Goal: Information Seeking & Learning: Check status

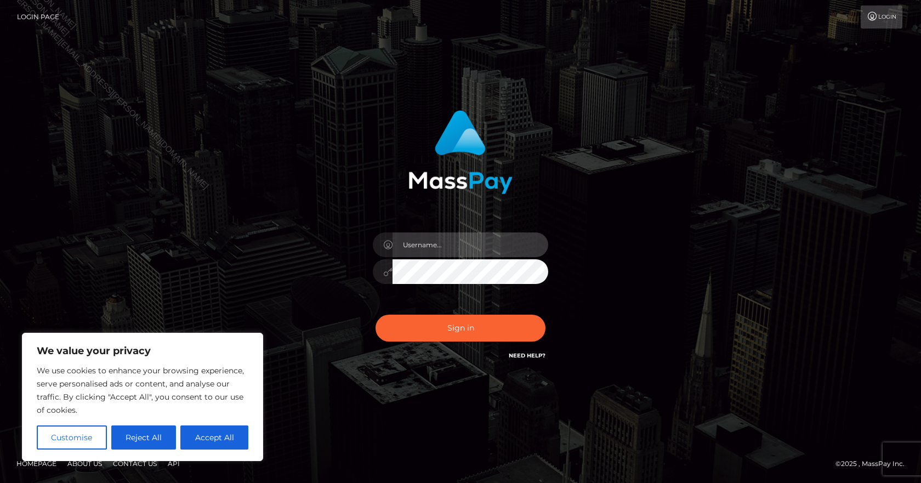
type input "Paula.B2Spin"
click at [429, 344] on div "Sign in Need Help?" at bounding box center [461, 332] width 192 height 49
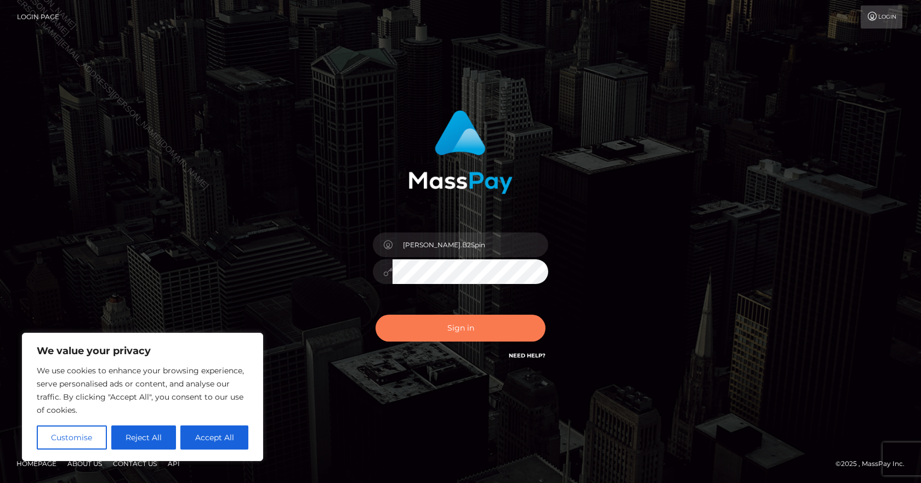
click at [436, 331] on button "Sign in" at bounding box center [461, 328] width 170 height 27
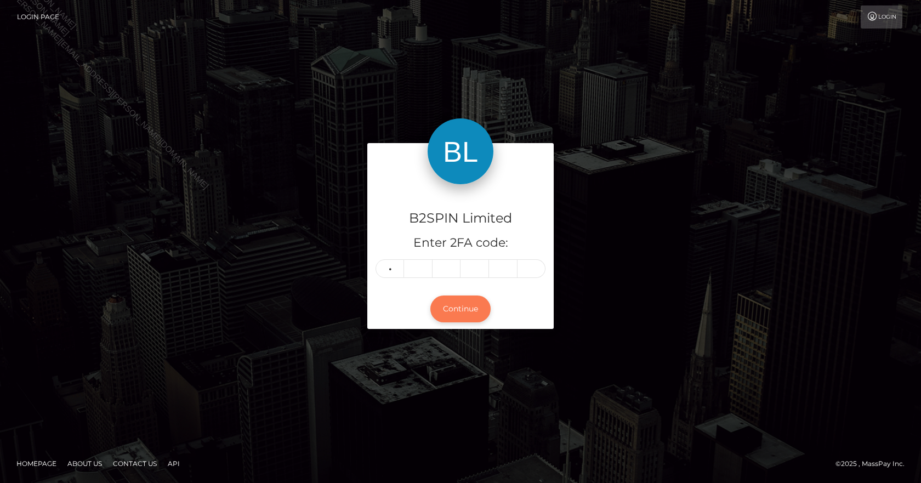
type input "6"
type input "3"
type input "9"
type input "8"
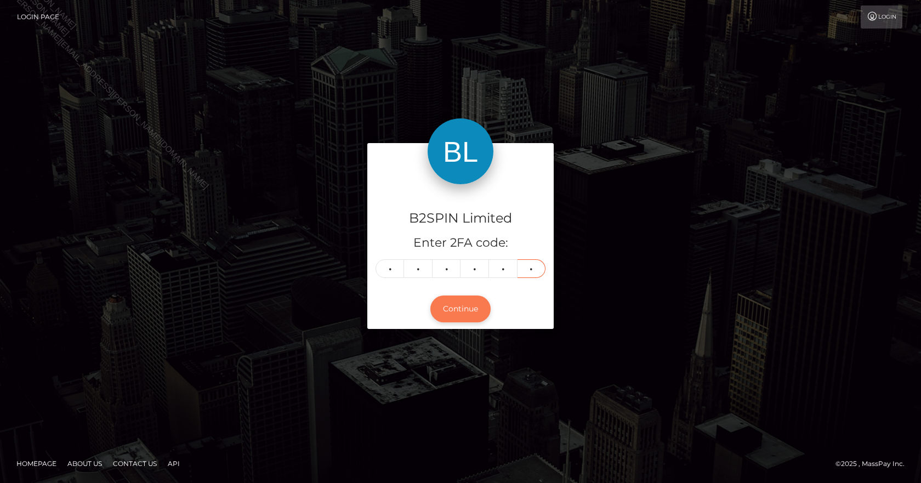
type input "9"
click at [441, 320] on button "Continue" at bounding box center [460, 309] width 60 height 27
click at [459, 290] on div "Continue" at bounding box center [460, 309] width 186 height 40
click at [451, 334] on form "B2SPIN Limited Enter 2FA code: 6 6 3 9 8 9 663989 Continue" at bounding box center [460, 241] width 186 height 197
click at [466, 333] on form "B2SPIN Limited Enter 2FA code: 6 6 3 9 8 9 663989 Continue" at bounding box center [460, 241] width 186 height 197
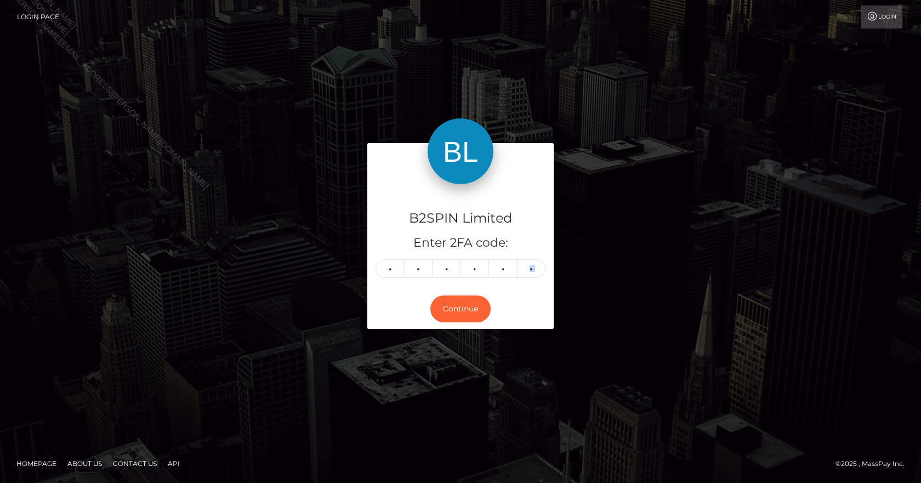
click at [464, 331] on form "B2SPIN Limited Enter 2FA code: 6 6 3 9 8 9 663989 Continue" at bounding box center [460, 241] width 186 height 197
click at [461, 324] on div "Continue" at bounding box center [460, 309] width 186 height 40
click at [459, 321] on button "Continue" at bounding box center [460, 309] width 60 height 27
click at [458, 317] on button "Continue" at bounding box center [460, 309] width 60 height 27
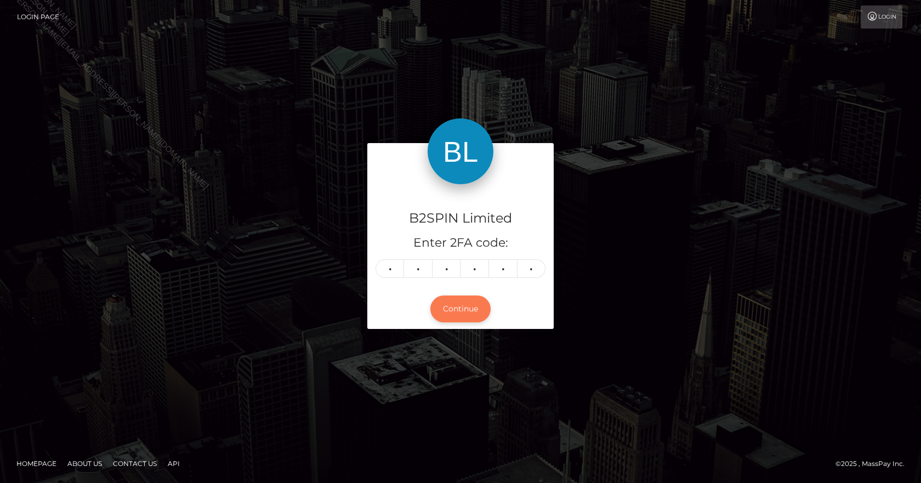
click at [443, 310] on button "Continue" at bounding box center [460, 309] width 60 height 27
drag, startPoint x: 416, startPoint y: 281, endPoint x: 406, endPoint y: 271, distance: 13.2
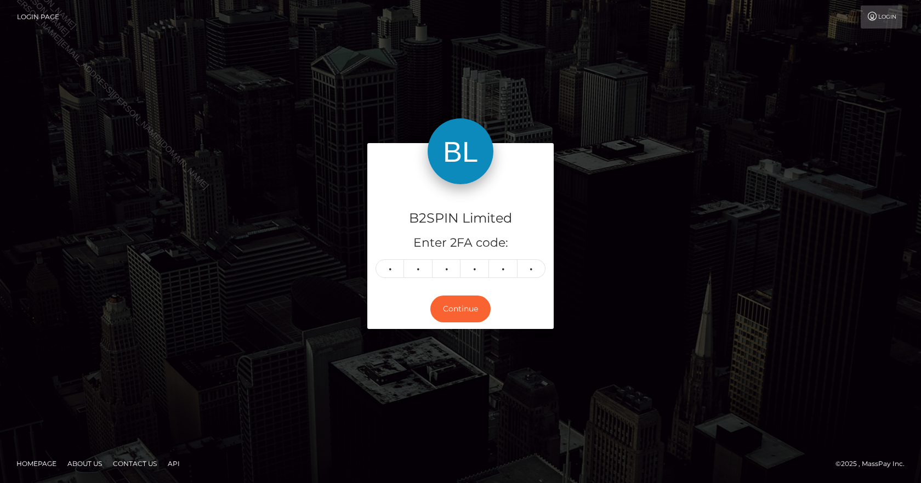
click at [411, 279] on div "B2SPIN Limited Enter 2FA code: 6 6 3 9 8 9 663989" at bounding box center [460, 236] width 186 height 105
click at [399, 260] on input "6" at bounding box center [390, 268] width 29 height 19
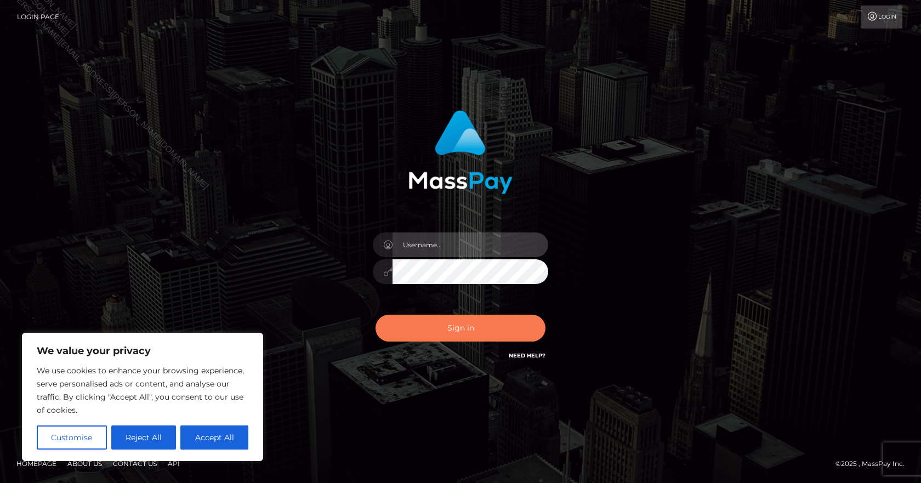
type input "Paula.B2Spin"
click at [461, 325] on button "Sign in" at bounding box center [461, 328] width 170 height 27
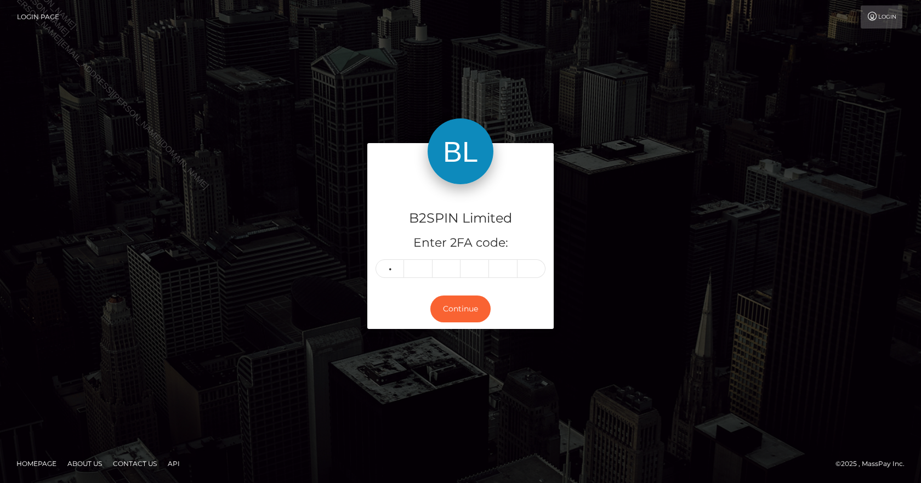
type input "7"
type input "4"
type input "2"
type input "7"
type input "6"
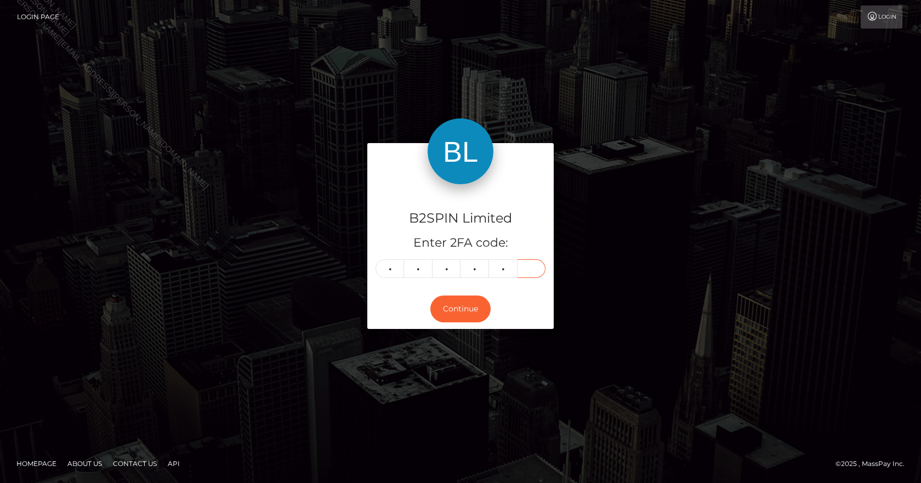
type input "6"
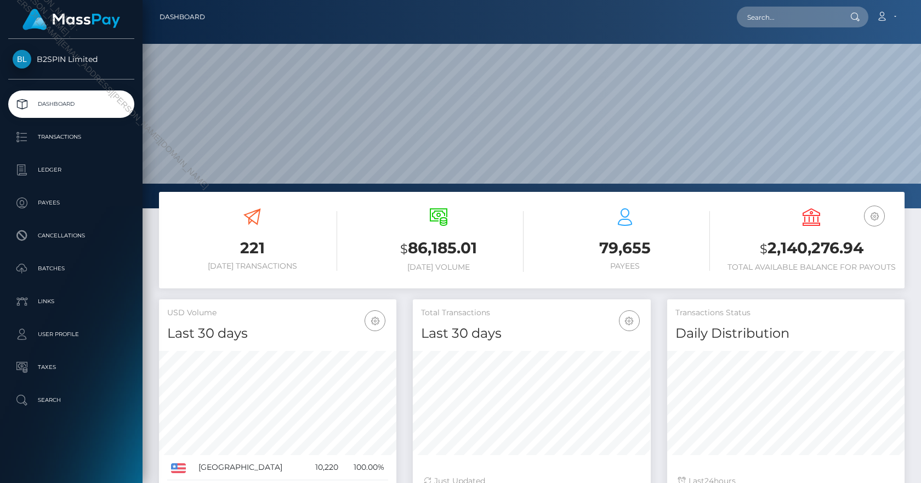
scroll to position [195, 238]
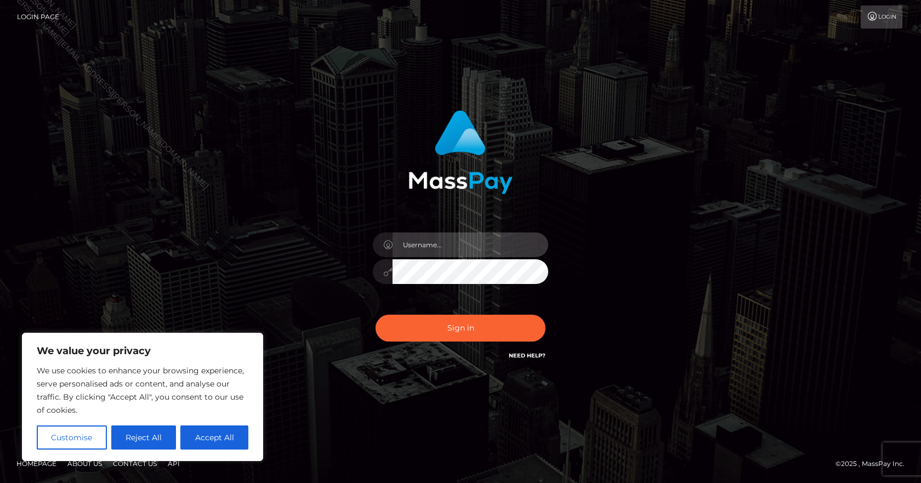
type input "[PERSON_NAME].B2Spin"
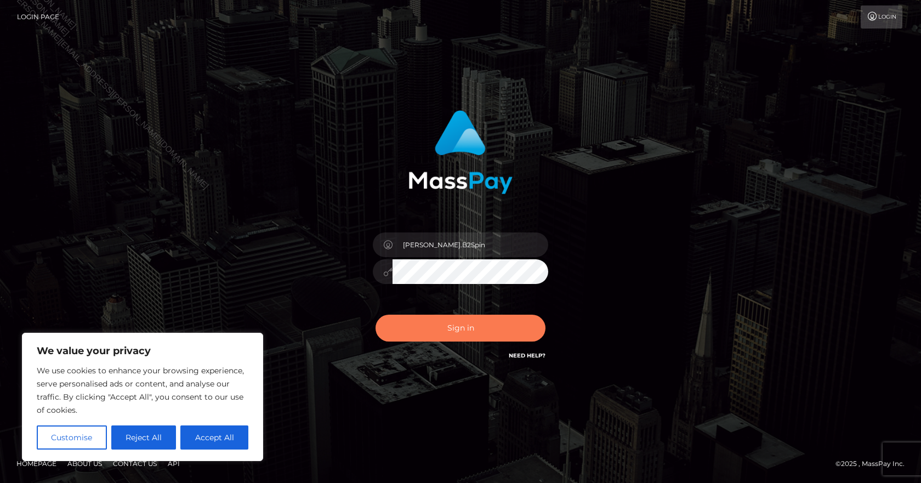
click at [402, 341] on div "Sign in Need Help?" at bounding box center [461, 332] width 192 height 49
click at [403, 341] on button "Sign in" at bounding box center [461, 328] width 170 height 27
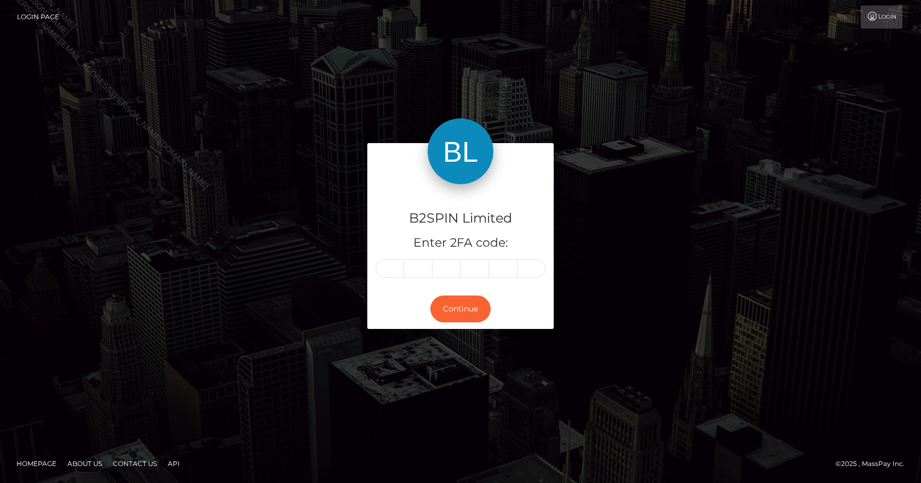
click at [384, 265] on input "text" at bounding box center [390, 268] width 29 height 19
type input "7"
type input "8"
type input "3"
type input "9"
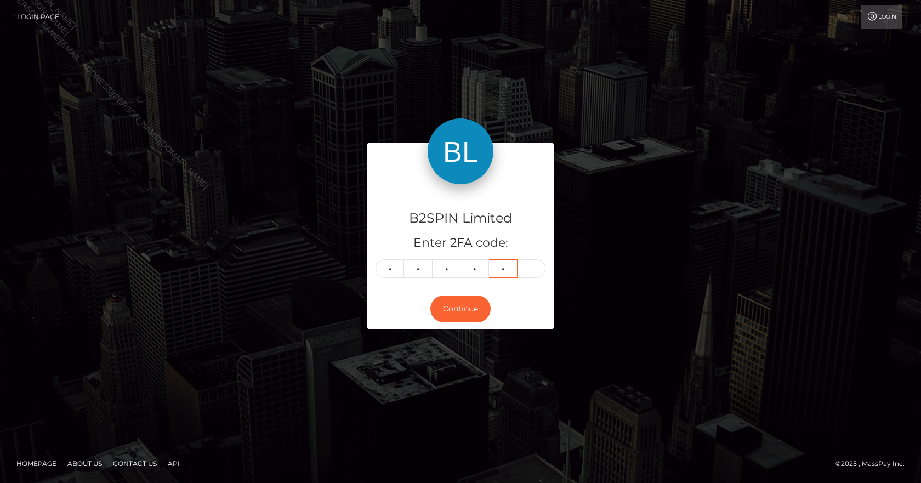
type input "6"
type input "7"
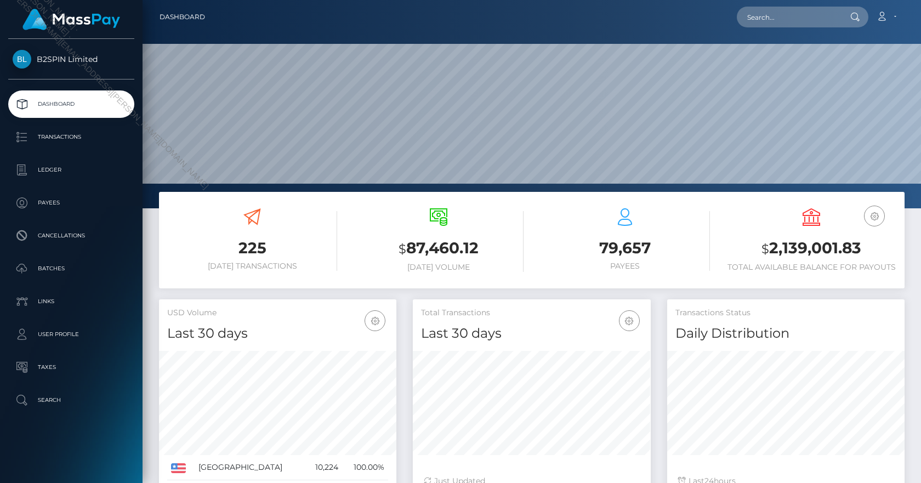
scroll to position [195, 238]
click at [93, 146] on link "Transactions" at bounding box center [71, 136] width 126 height 27
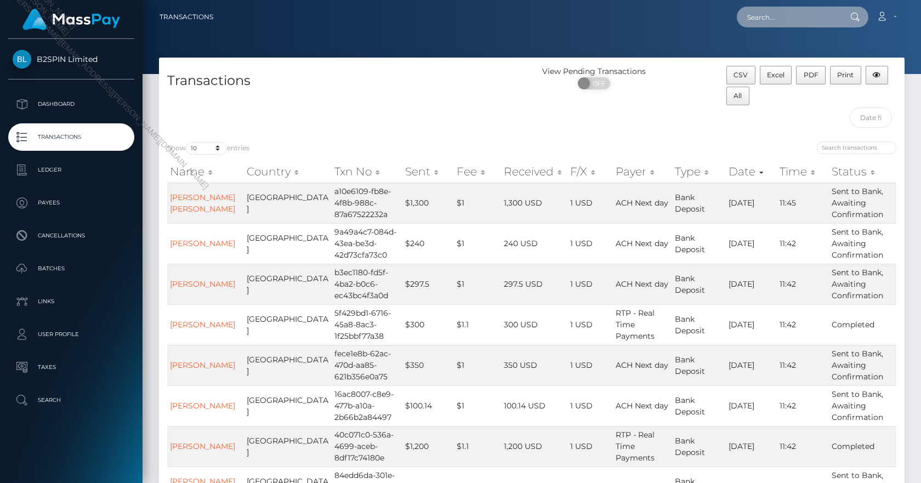
click at [763, 13] on input "text" at bounding box center [788, 17] width 103 height 21
paste input "15b90d4b-cbbc-40d2-9e8c-bfc35b7b58b6"
click at [853, 15] on icon at bounding box center [854, 17] width 9 height 9
click at [803, 15] on input "15b90d4b-cbbc-40d2-9e8c-bfc35b7b58b6" at bounding box center [788, 17] width 103 height 21
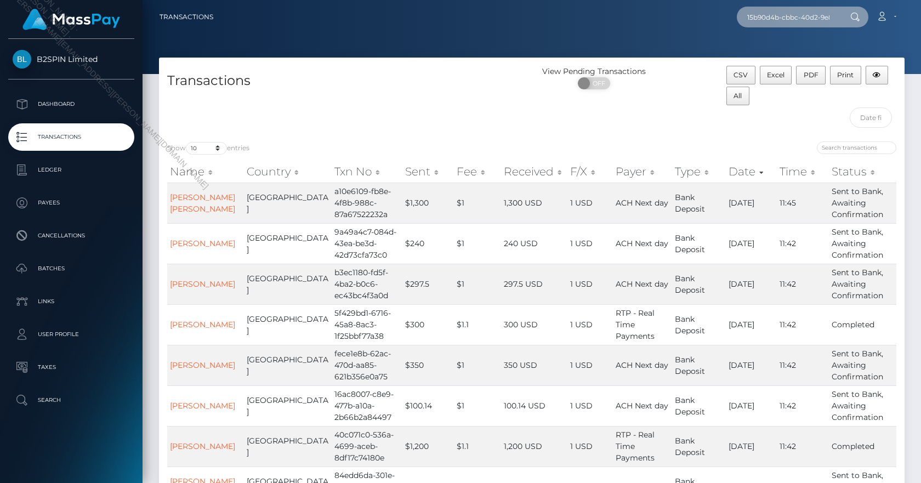
click at [803, 15] on input "15b90d4b-cbbc-40d2-9e8c-bfc35b7b58b6" at bounding box center [788, 17] width 103 height 21
paste input "HUGO ADRIAN"
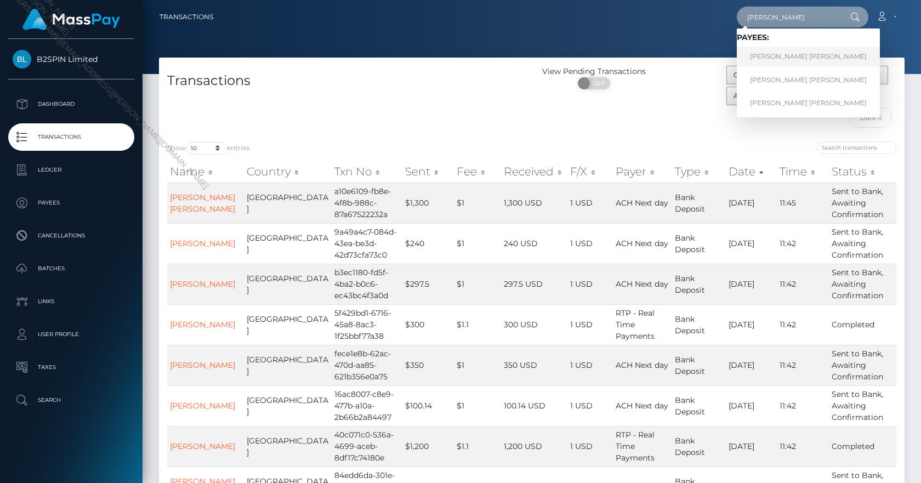
type input "HUGO ADRIAN"
click at [807, 56] on link "HUGO ADRIAN RODRIGUEZ" at bounding box center [808, 57] width 143 height 20
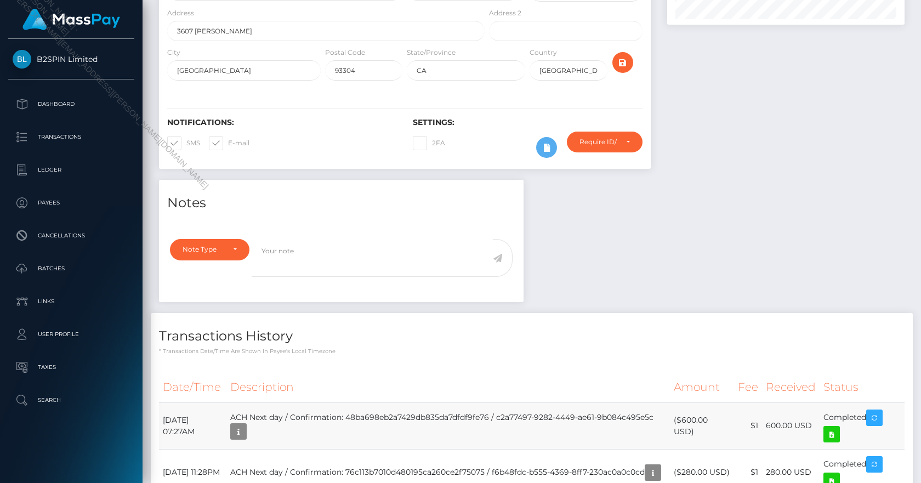
scroll to position [219, 0]
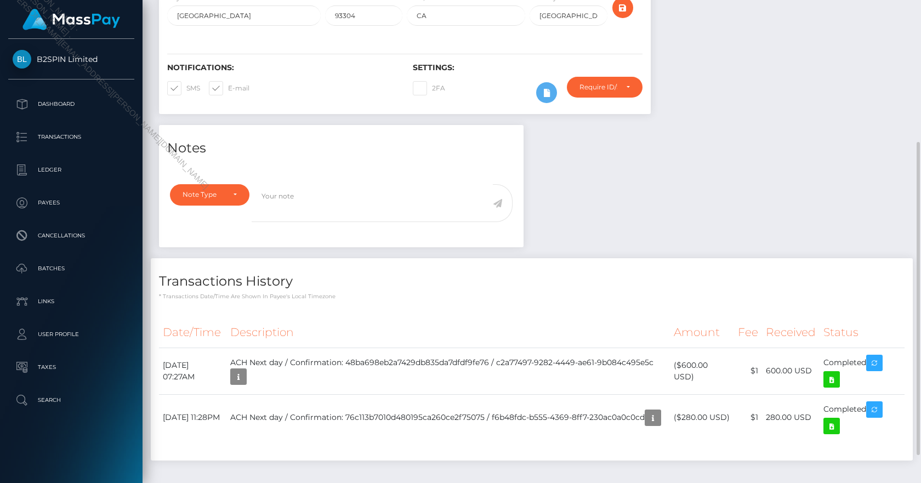
click at [624, 253] on div "Notes Note Type Compliance Clear Compliance General Note Type" at bounding box center [532, 298] width 762 height 347
click at [659, 235] on div "Notes Note Type Compliance Clear Compliance General Note Type" at bounding box center [532, 298] width 762 height 347
